Goal: Transaction & Acquisition: Purchase product/service

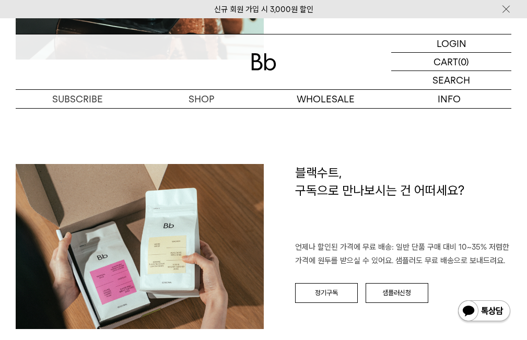
scroll to position [1568, 0]
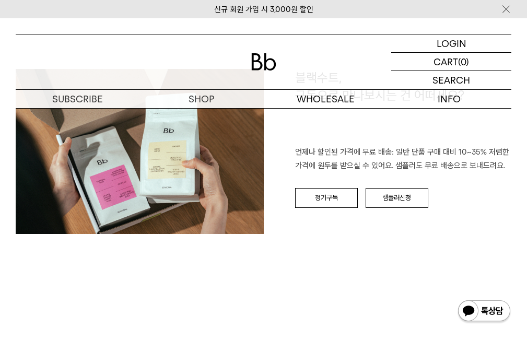
click at [257, 64] on img at bounding box center [263, 61] width 25 height 17
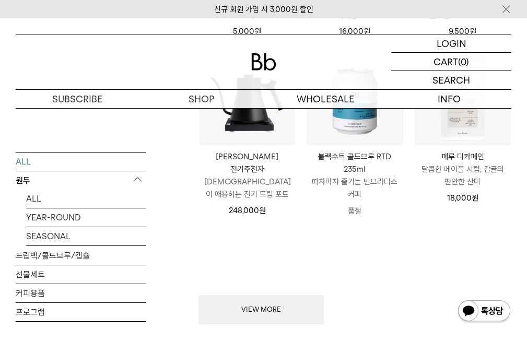
scroll to position [1045, 0]
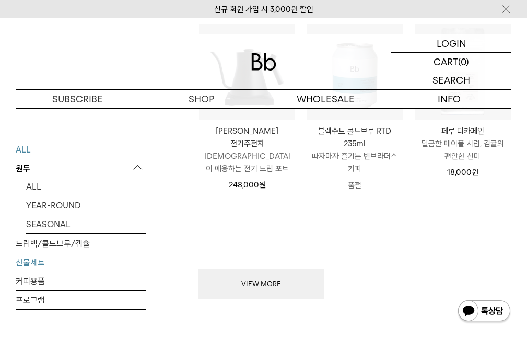
click at [55, 253] on link "선물세트" at bounding box center [81, 262] width 131 height 18
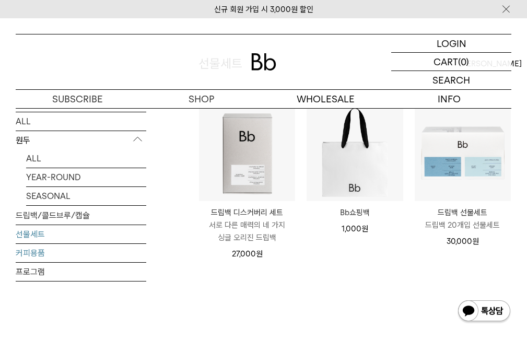
click at [41, 249] on link "커피용품" at bounding box center [81, 253] width 131 height 18
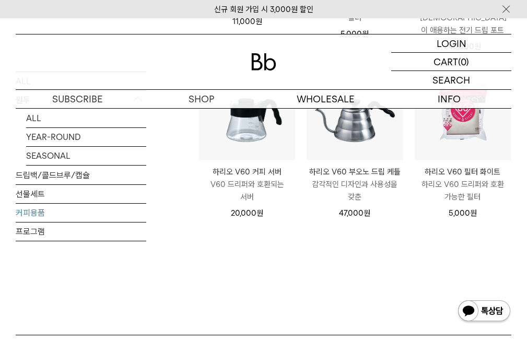
scroll to position [314, 0]
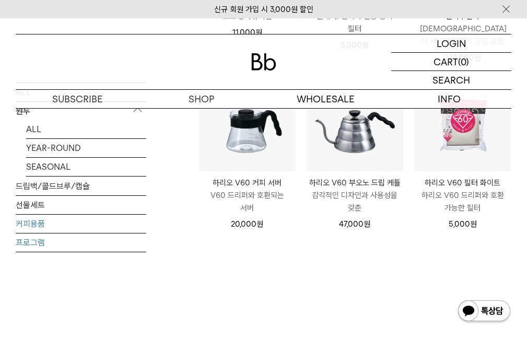
click at [45, 233] on link "프로그램" at bounding box center [81, 242] width 131 height 18
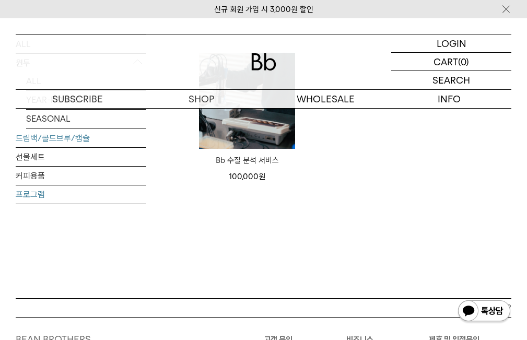
click at [76, 141] on link "드립백/콜드브루/캡슐" at bounding box center [81, 138] width 131 height 18
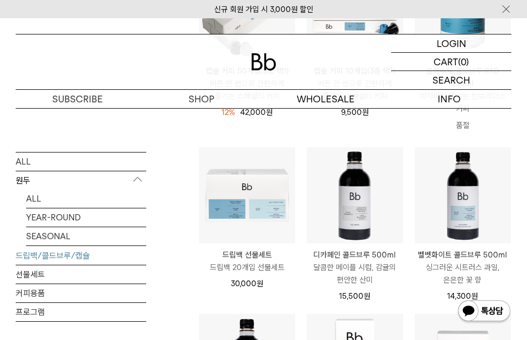
scroll to position [418, 0]
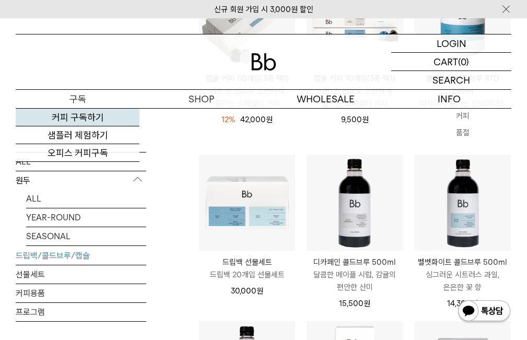
click at [72, 121] on link "커피 구독하기" at bounding box center [78, 118] width 124 height 18
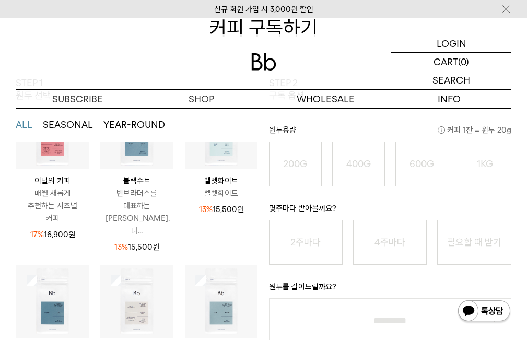
scroll to position [366, 0]
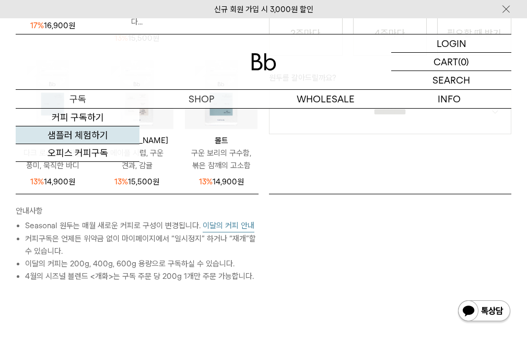
click at [77, 137] on link "샘플러 체험하기" at bounding box center [78, 136] width 124 height 18
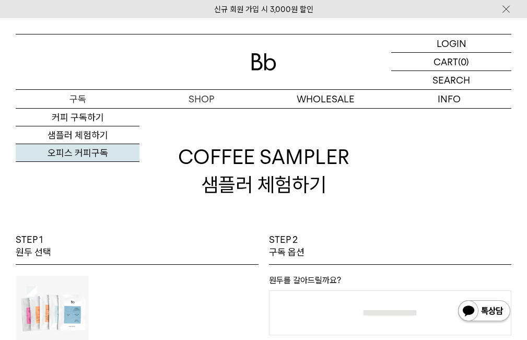
click at [72, 152] on link "오피스 커피구독" at bounding box center [78, 153] width 124 height 18
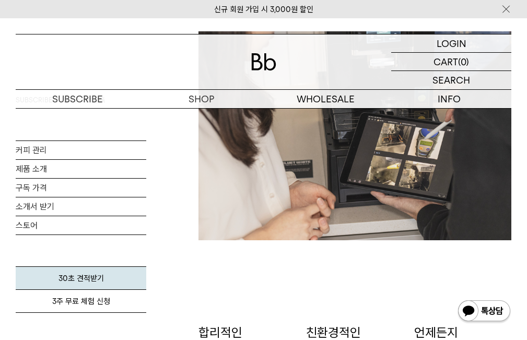
scroll to position [1202, 0]
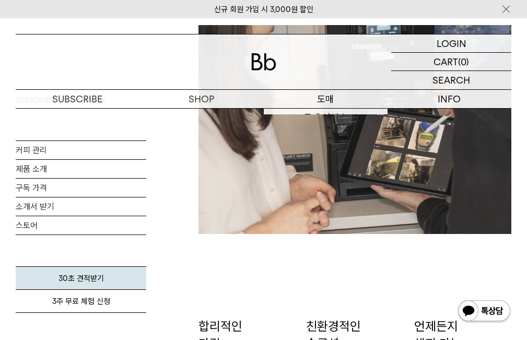
click at [334, 93] on p "도매" at bounding box center [326, 99] width 124 height 18
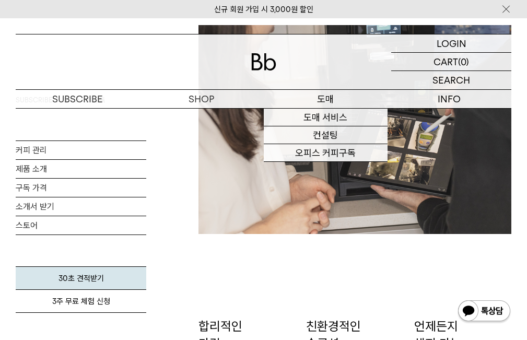
click at [0, 0] on p "숍" at bounding box center [0, 0] width 0 height 0
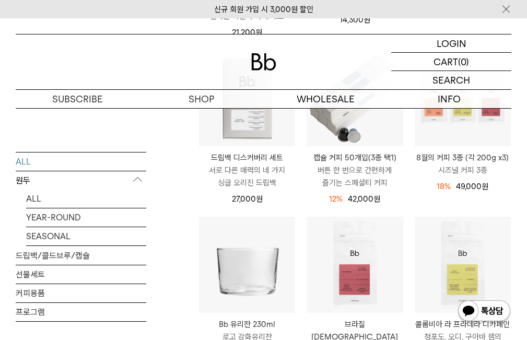
scroll to position [339, 0]
click at [64, 240] on link "SEASONAL" at bounding box center [86, 236] width 120 height 18
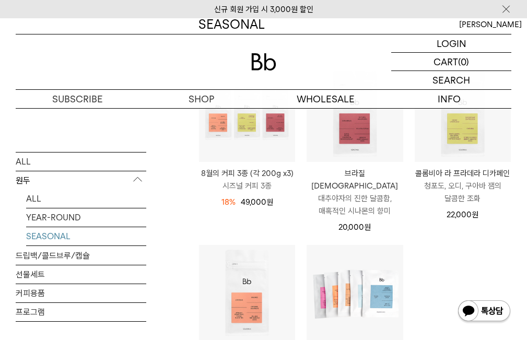
drag, startPoint x: 535, startPoint y: 251, endPoint x: 535, endPoint y: 183, distance: 68.5
click at [527, 183] on html "신규 회원 가입 시 3,000원 할인 LOGIN 로그인 LOGIN 로그인 CART 장바구니 (0) SEARCH 검색 검색폼 ** 추천상품" at bounding box center [263, 298] width 527 height 884
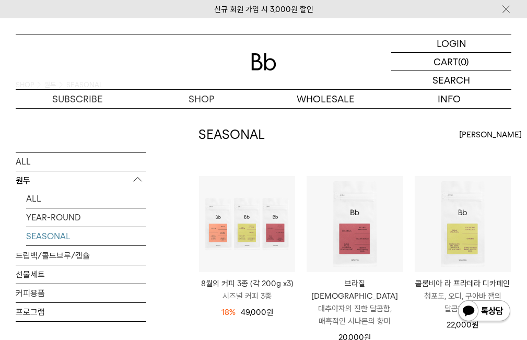
scroll to position [190, 0]
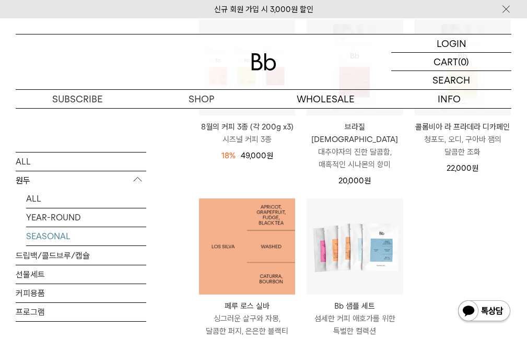
click at [260, 251] on img at bounding box center [247, 247] width 96 height 96
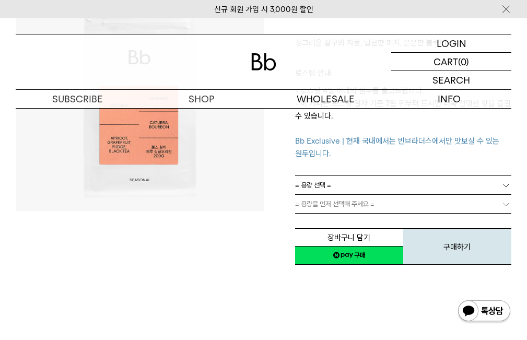
scroll to position [157, 0]
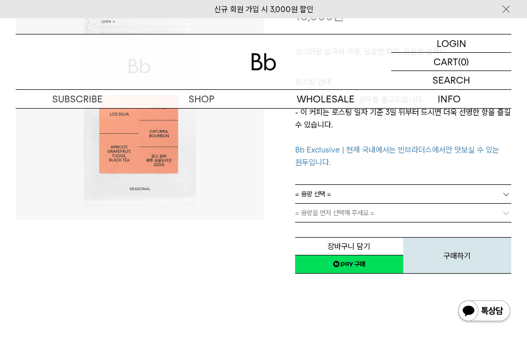
click at [328, 190] on span "= 용량 선택 =" at bounding box center [313, 194] width 36 height 18
click at [352, 192] on link "= 용량 선택 =" at bounding box center [403, 194] width 217 height 18
click at [346, 208] on span "= 용량을 먼저 선택해 주세요 =" at bounding box center [334, 213] width 79 height 18
click at [348, 200] on link "= 용량 선택 =" at bounding box center [403, 194] width 217 height 18
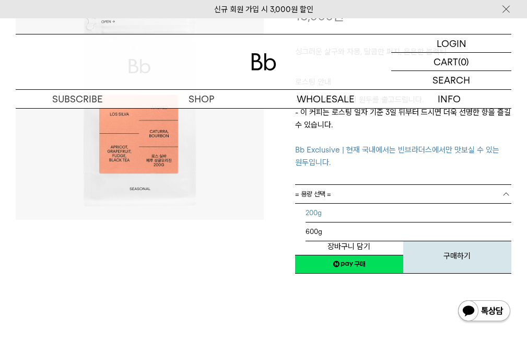
click at [338, 208] on li "200g" at bounding box center [409, 213] width 206 height 19
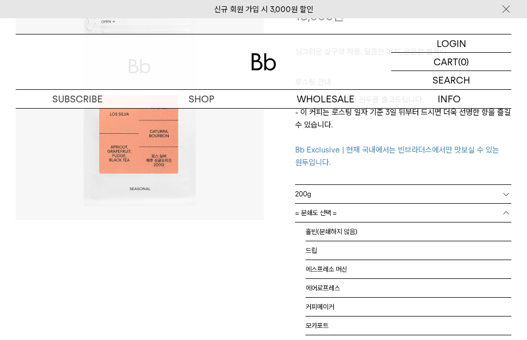
click at [339, 212] on link "= 분쇄도 선택 =" at bounding box center [403, 213] width 217 height 18
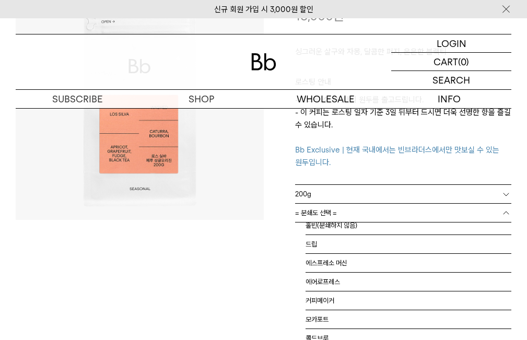
scroll to position [105, 0]
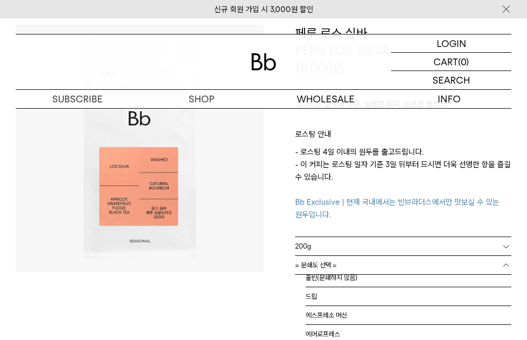
click at [395, 260] on link "= 분쇄도 선택 =" at bounding box center [403, 265] width 217 height 18
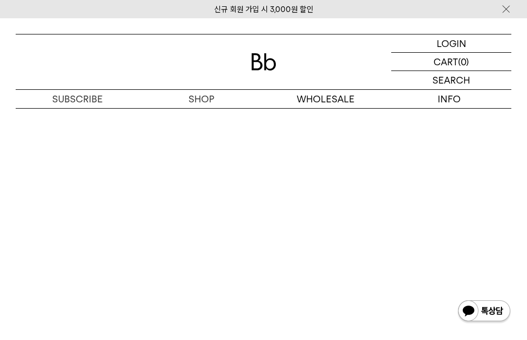
scroll to position [2457, 0]
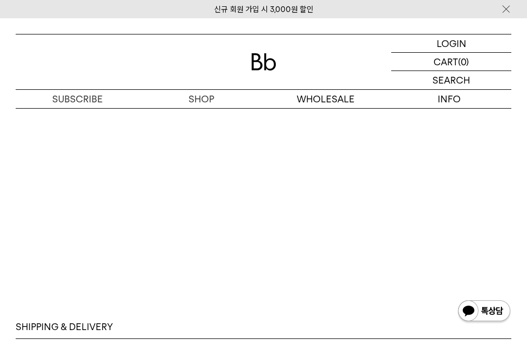
scroll to position [2512, 0]
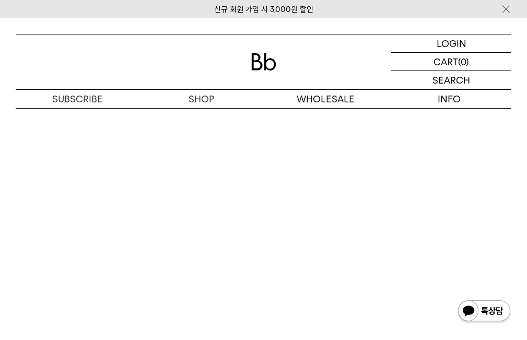
scroll to position [2094, 0]
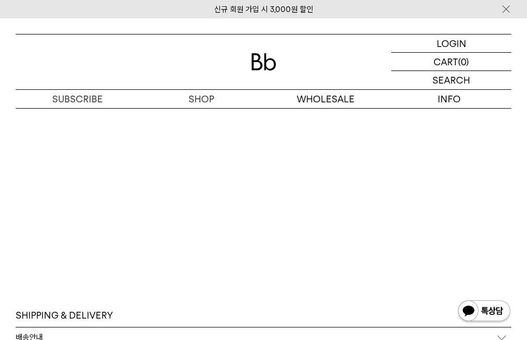
scroll to position [2355, 0]
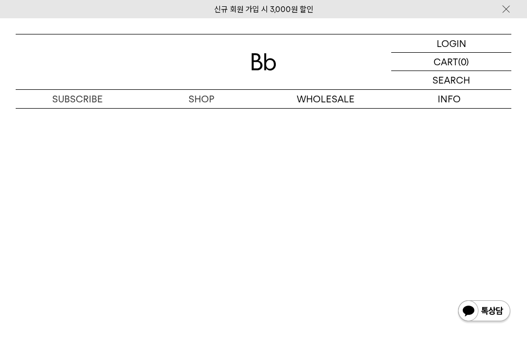
scroll to position [2457, 0]
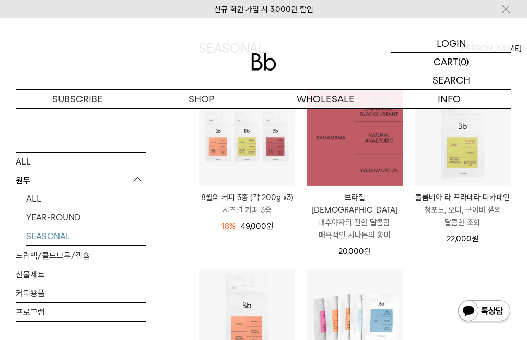
click at [364, 168] on img at bounding box center [355, 138] width 96 height 96
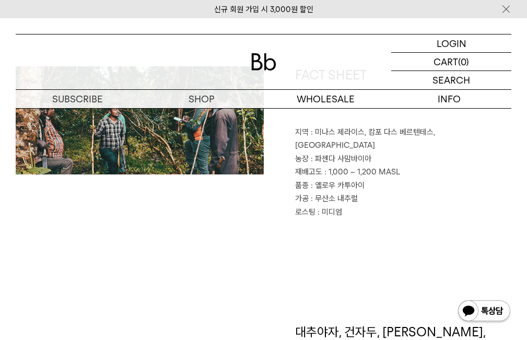
scroll to position [470, 0]
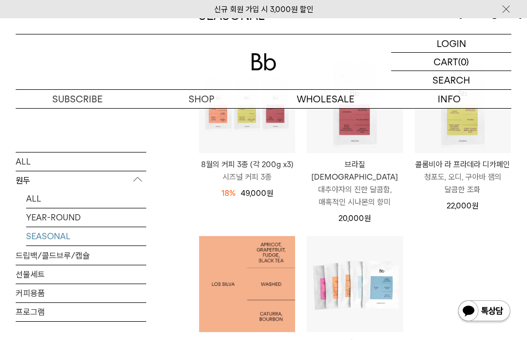
scroll to position [153, 0]
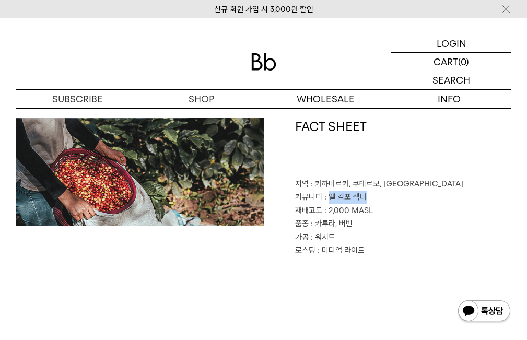
drag, startPoint x: 329, startPoint y: 198, endPoint x: 365, endPoint y: 203, distance: 36.4
click at [365, 203] on p "커뮤니티 : 엘 캄포 섹터" at bounding box center [403, 198] width 217 height 14
click at [375, 207] on p "재배고도 : 2,000 MASL" at bounding box center [403, 211] width 217 height 14
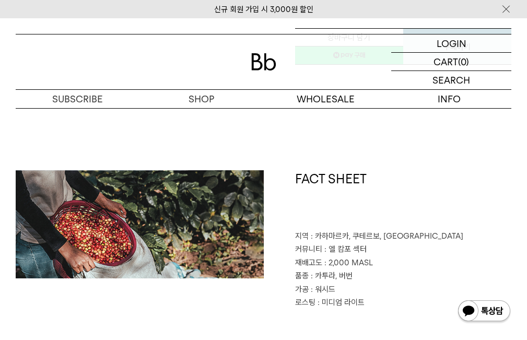
scroll to position [418, 0]
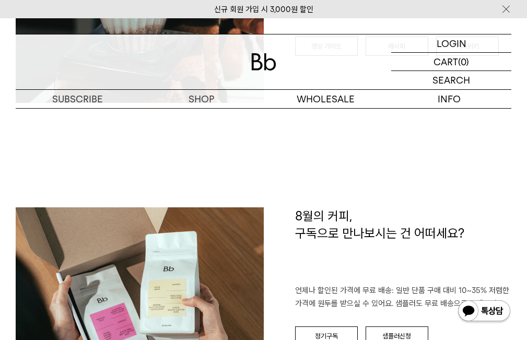
scroll to position [1411, 0]
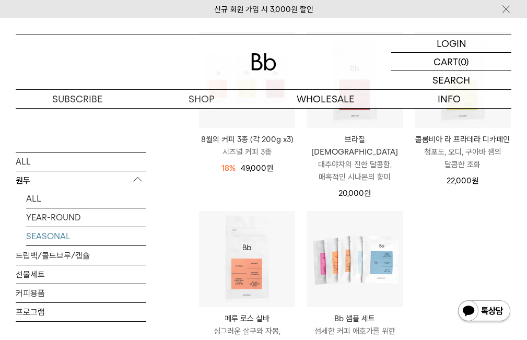
scroll to position [153, 0]
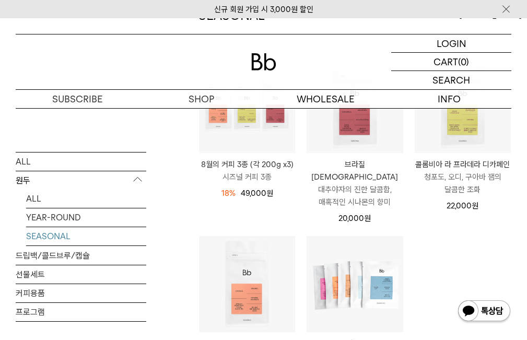
click at [457, 193] on p "청포도, 오디, 구아바 잼의 달콤한 조화" at bounding box center [463, 183] width 96 height 25
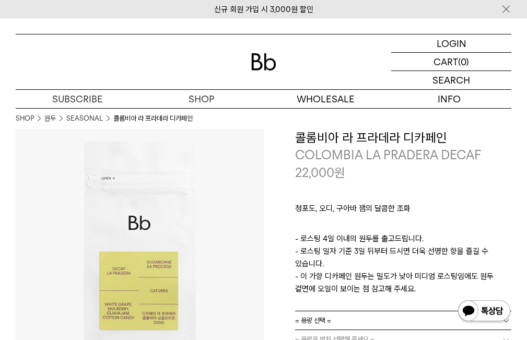
scroll to position [52, 0]
